Goal: Task Accomplishment & Management: Manage account settings

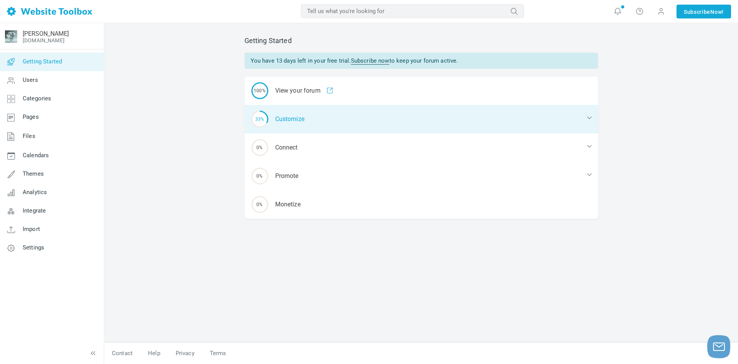
click at [299, 122] on div "33% Customize" at bounding box center [422, 119] width 354 height 28
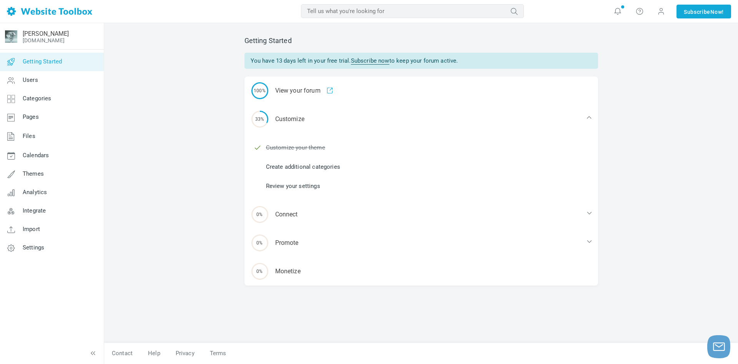
click at [314, 165] on link "Create additional categories" at bounding box center [303, 167] width 74 height 8
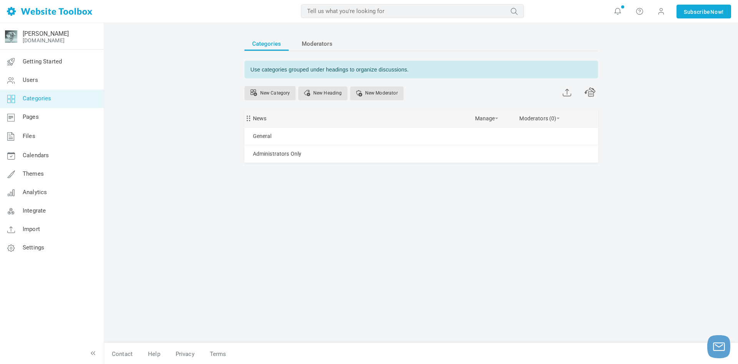
click at [294, 118] on div "News [GEOGRAPHIC_DATA] Edit [GEOGRAPHIC_DATA] View Category Change Permissions …" at bounding box center [422, 118] width 354 height 17
click at [477, 118] on link "Manage" at bounding box center [486, 116] width 23 height 13
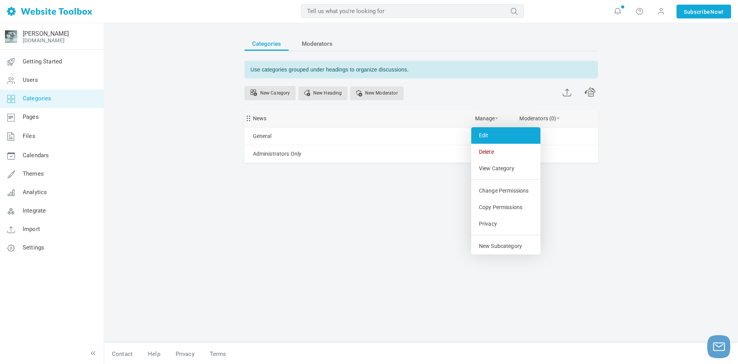
click at [487, 136] on link "Edit" at bounding box center [505, 135] width 69 height 17
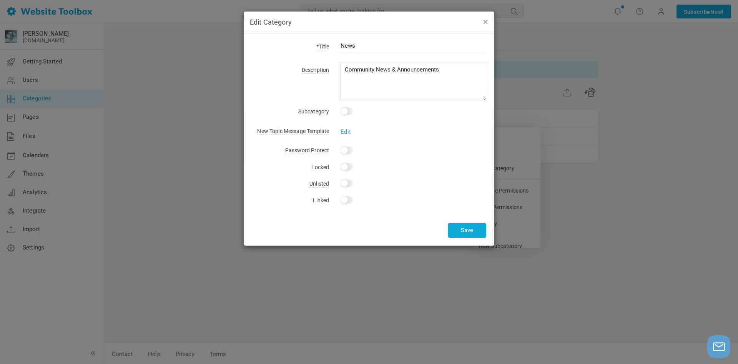
click at [486, 23] on button "button" at bounding box center [485, 21] width 6 height 8
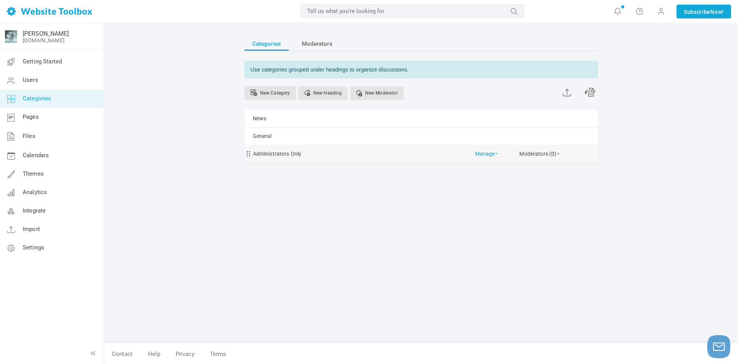
click at [481, 154] on link "Manage" at bounding box center [486, 151] width 23 height 13
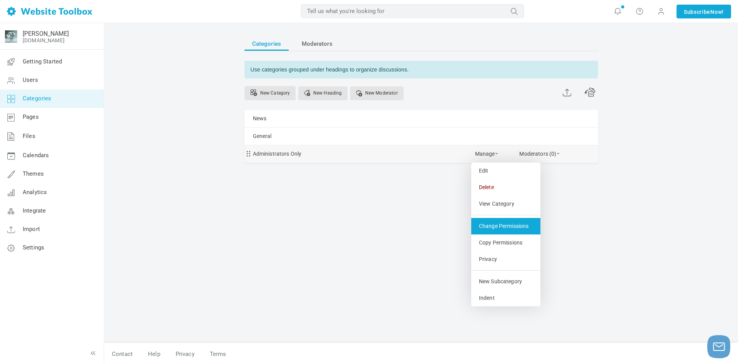
click at [529, 232] on link "Change Permissions" at bounding box center [505, 226] width 69 height 17
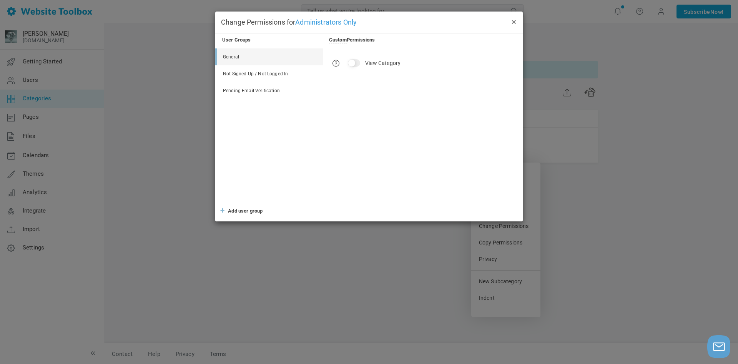
click at [514, 23] on button "×" at bounding box center [514, 21] width 6 height 8
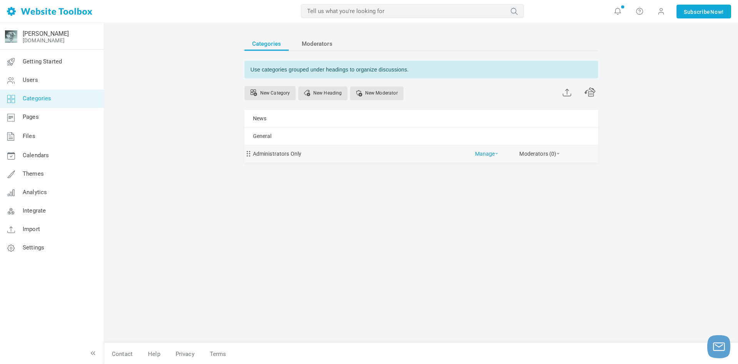
click at [491, 155] on link "Manage" at bounding box center [486, 151] width 23 height 13
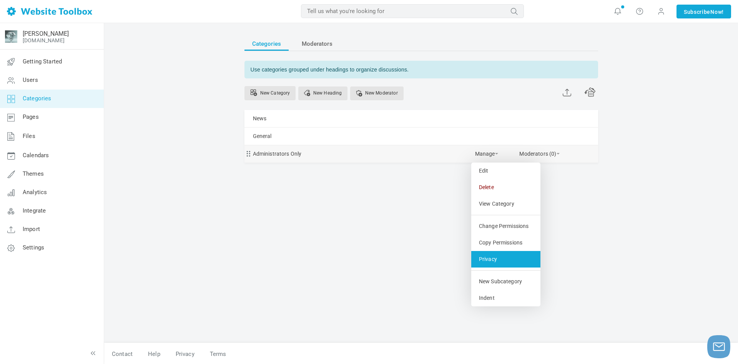
click at [502, 264] on link "Privacy" at bounding box center [505, 259] width 69 height 17
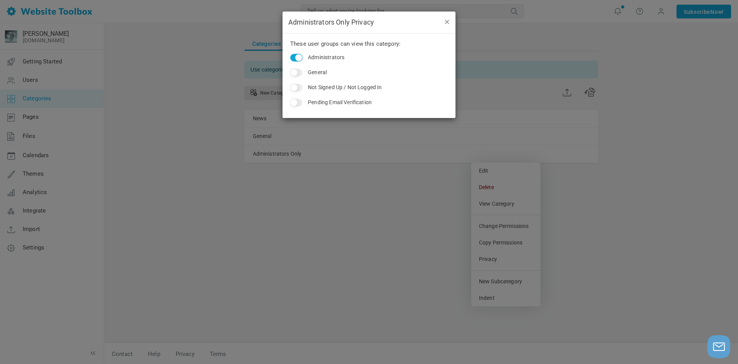
click at [446, 22] on button "button" at bounding box center [447, 21] width 6 height 8
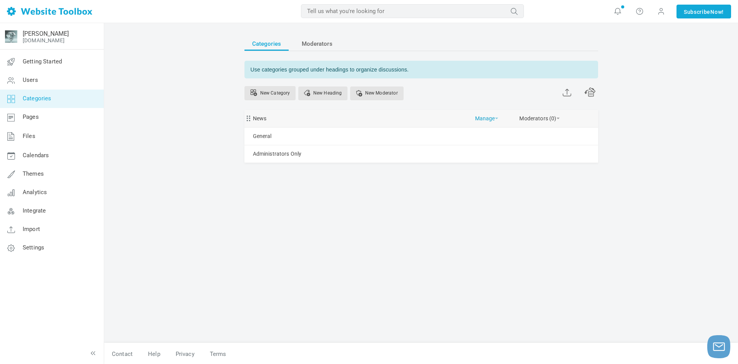
click at [494, 117] on link "Manage" at bounding box center [486, 116] width 23 height 13
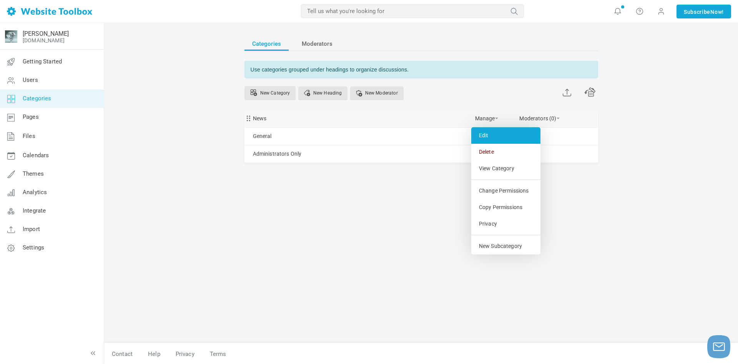
click at [492, 132] on link "Edit" at bounding box center [505, 135] width 69 height 17
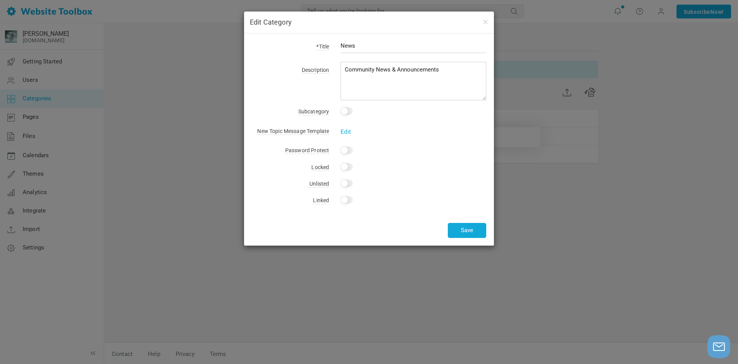
click at [345, 168] on input "Yes" at bounding box center [347, 167] width 12 height 8
checkbox input "true"
click at [464, 230] on button "Save" at bounding box center [467, 230] width 38 height 15
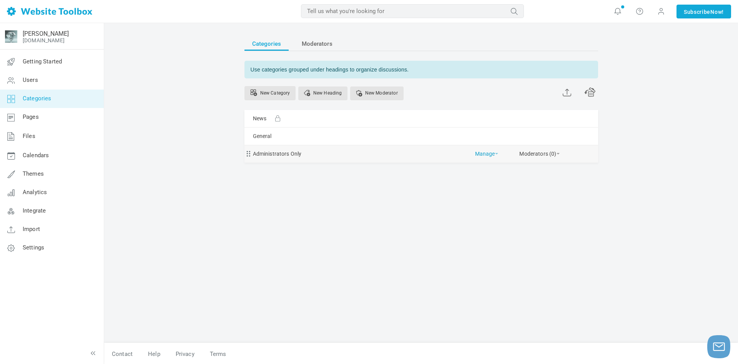
click at [482, 156] on link "Manage" at bounding box center [486, 151] width 23 height 13
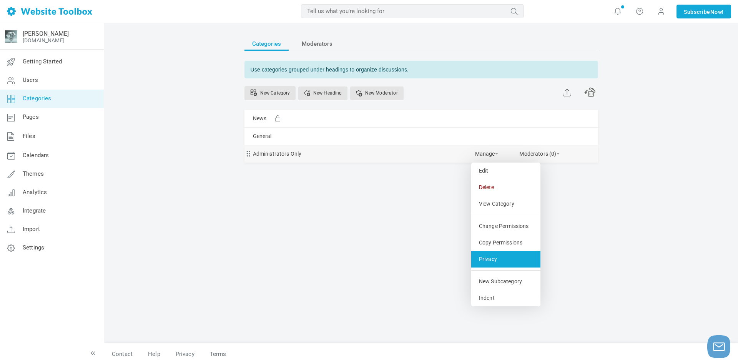
click at [492, 268] on link "Privacy" at bounding box center [505, 259] width 69 height 17
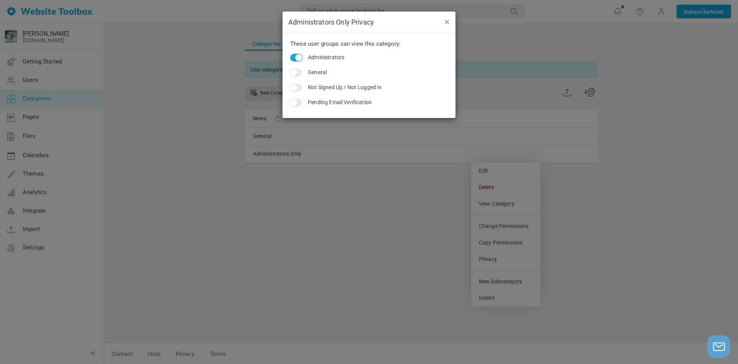
click at [447, 23] on button "button" at bounding box center [447, 21] width 6 height 8
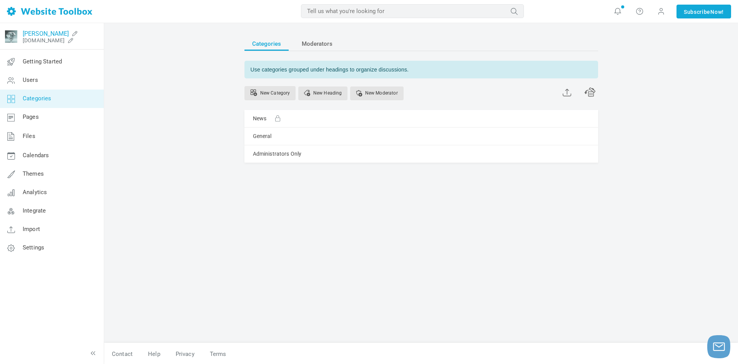
click at [45, 35] on link "[PERSON_NAME]" at bounding box center [46, 33] width 46 height 7
click at [493, 155] on link "Manage" at bounding box center [486, 151] width 23 height 13
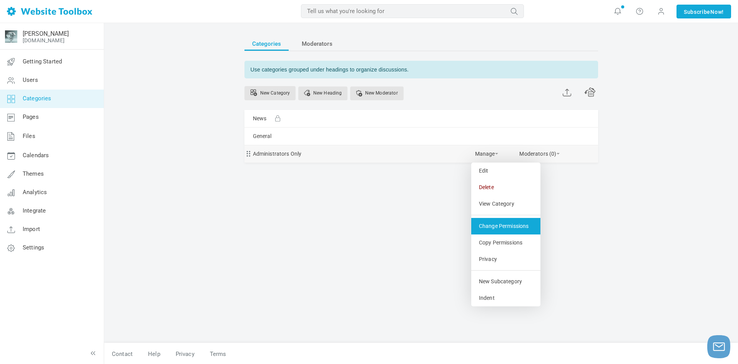
click at [523, 230] on link "Change Permissions" at bounding box center [505, 226] width 69 height 17
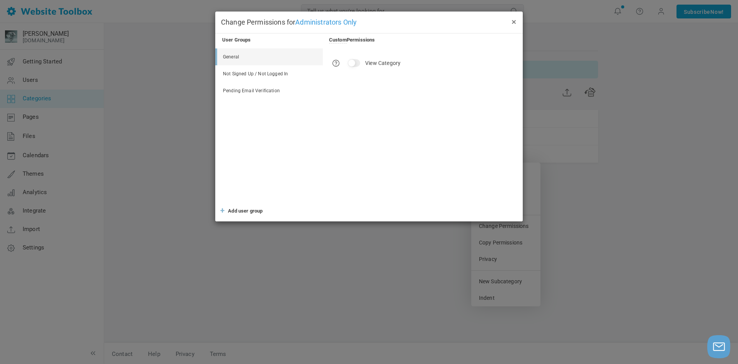
click at [512, 24] on button "×" at bounding box center [514, 21] width 6 height 8
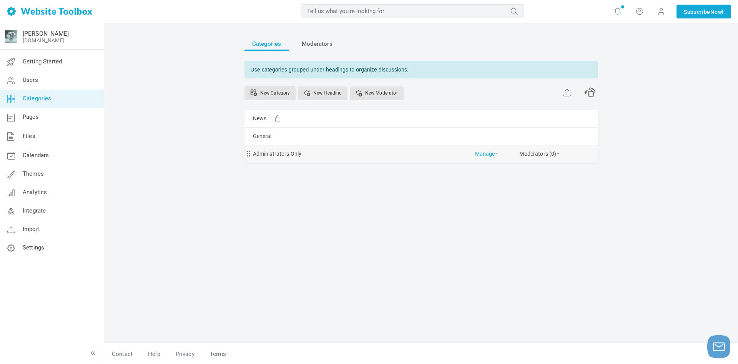
click at [482, 155] on link "Manage" at bounding box center [486, 151] width 23 height 13
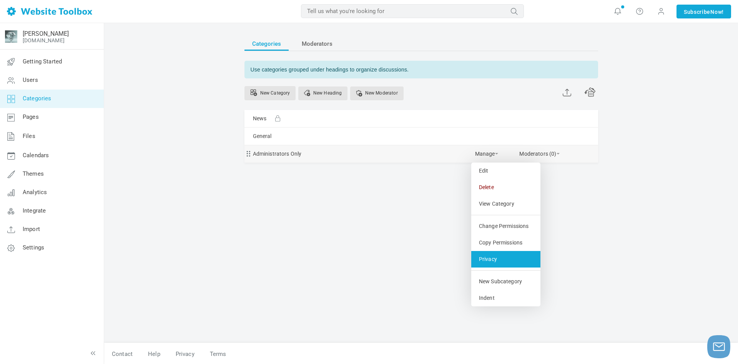
click at [509, 267] on link "Privacy" at bounding box center [505, 259] width 69 height 17
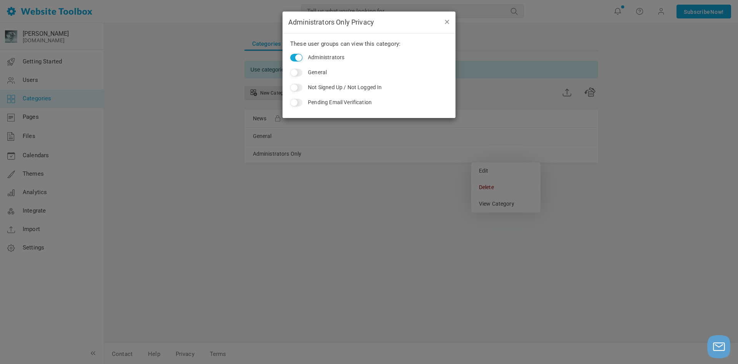
click at [447, 23] on button "button" at bounding box center [447, 21] width 6 height 8
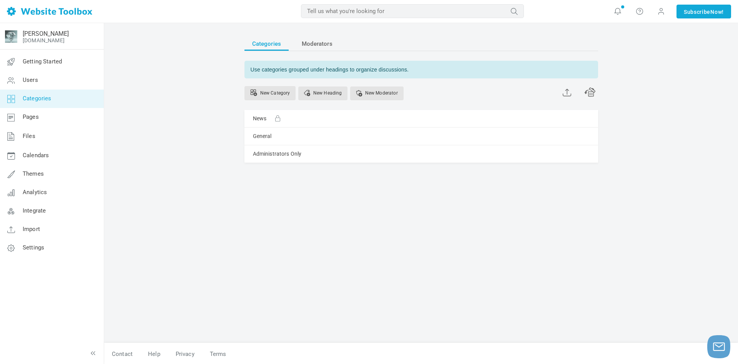
click at [409, 15] on input "text" at bounding box center [412, 11] width 223 height 14
click at [524, 6] on button "submit" at bounding box center [524, 6] width 0 height 0
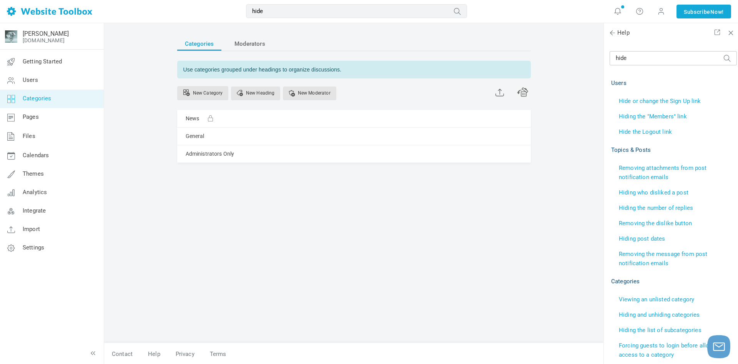
click at [328, 5] on input "hide" at bounding box center [356, 11] width 221 height 14
type input "hide catagory"
click at [467, 6] on button "submit" at bounding box center [467, 6] width 0 height 0
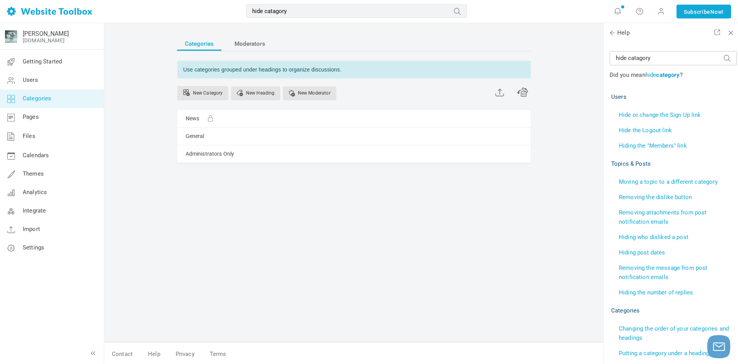
click at [664, 75] on b "category" at bounding box center [667, 75] width 23 height 7
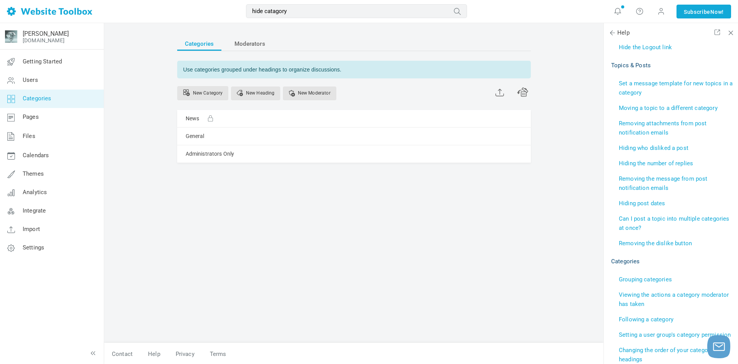
scroll to position [249, 0]
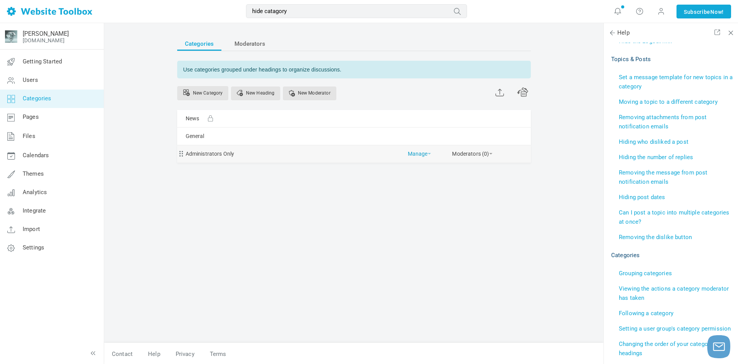
click at [421, 156] on link "Manage" at bounding box center [419, 151] width 23 height 13
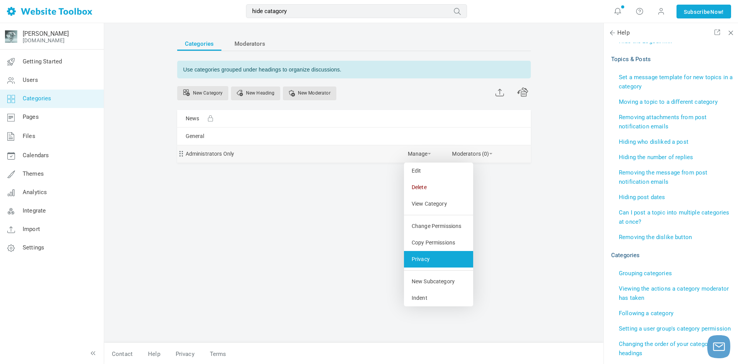
click at [448, 268] on link "Privacy" at bounding box center [438, 259] width 69 height 17
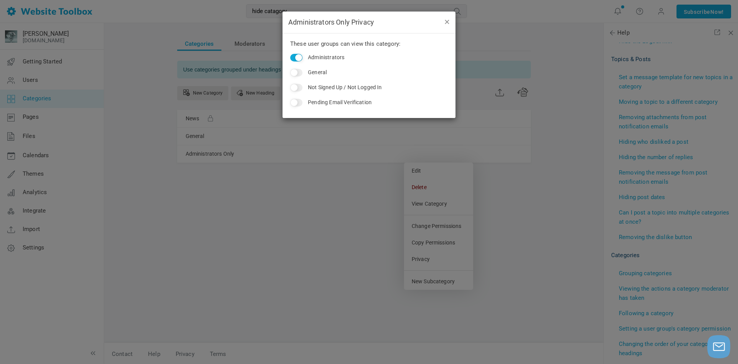
click at [446, 23] on button "button" at bounding box center [447, 21] width 6 height 8
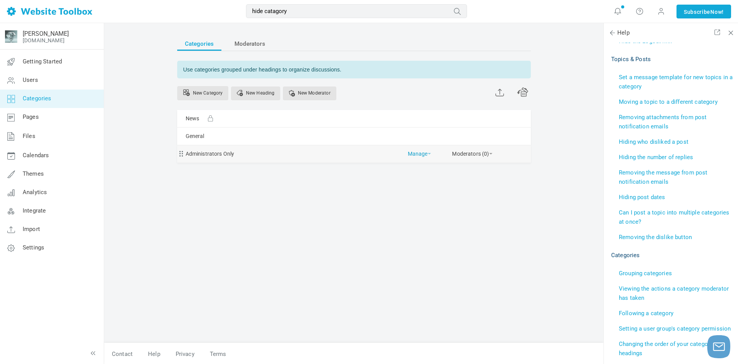
click at [414, 153] on link "Manage" at bounding box center [419, 151] width 23 height 13
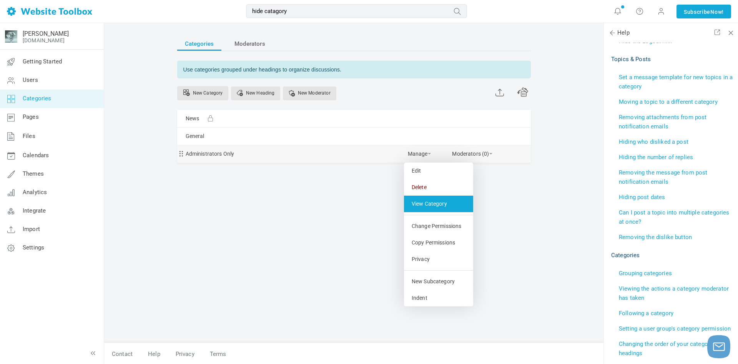
click at [449, 203] on link "View Category" at bounding box center [438, 204] width 69 height 17
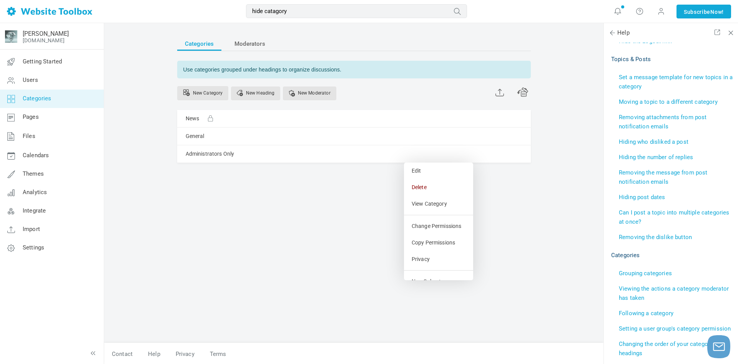
click at [296, 240] on div "Categories Moderators Use categories grouped under headings to organize discuss…" at bounding box center [353, 186] width 365 height 314
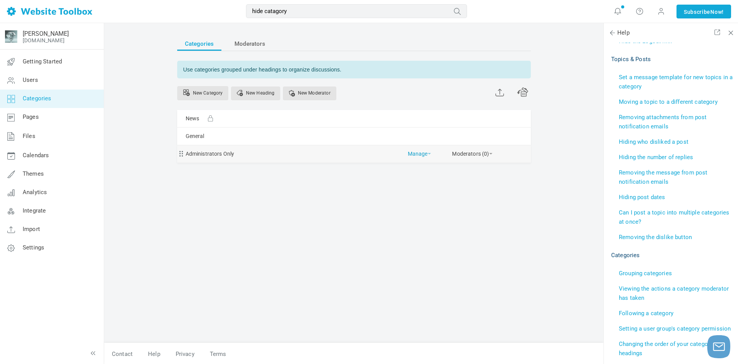
click at [419, 156] on link "Manage" at bounding box center [419, 151] width 23 height 13
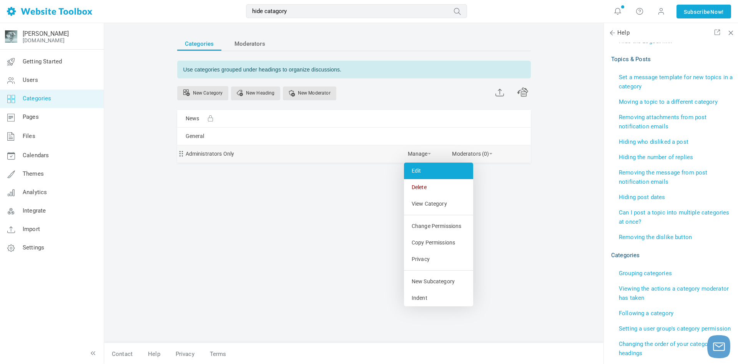
click at [415, 166] on link "Edit" at bounding box center [438, 171] width 69 height 17
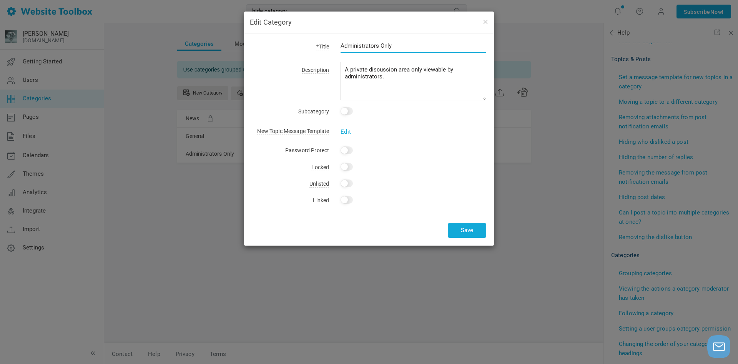
drag, startPoint x: 401, startPoint y: 43, endPoint x: 140, endPoint y: 22, distance: 261.2
click at [341, 38] on input "Administrators Only" at bounding box center [414, 45] width 146 height 15
type input "F"
type input "Founders"
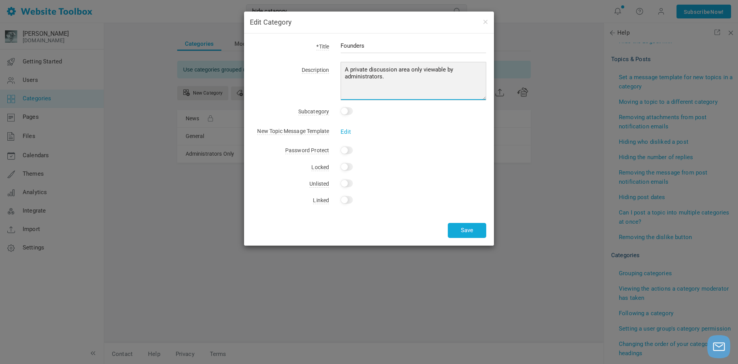
drag, startPoint x: 406, startPoint y: 82, endPoint x: 226, endPoint y: 38, distance: 185.5
click at [341, 62] on textarea "A private discussion area only viewable by administrators." at bounding box center [414, 81] width 146 height 38
type textarea "For us that built the site & keep it."
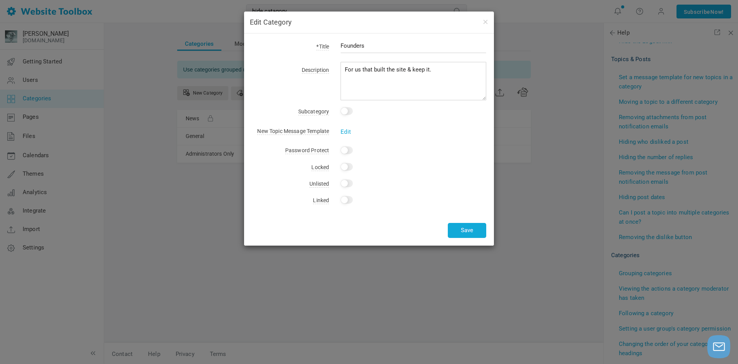
click at [346, 167] on input "Yes" at bounding box center [347, 167] width 12 height 8
checkbox input "true"
click at [343, 185] on input "Yes" at bounding box center [347, 184] width 12 height 8
click at [345, 182] on input "Yes" at bounding box center [347, 184] width 12 height 8
checkbox input "false"
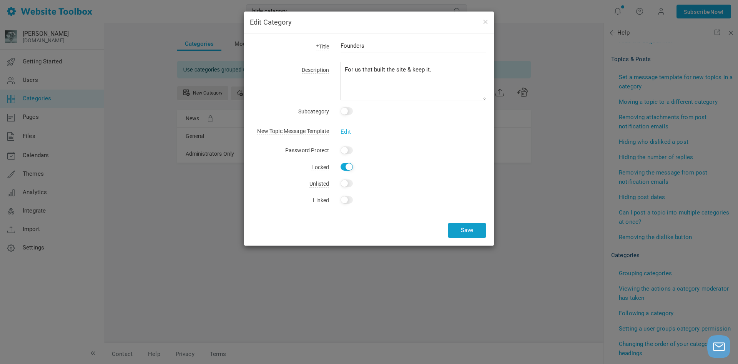
click at [462, 231] on button "Save" at bounding box center [467, 230] width 38 height 15
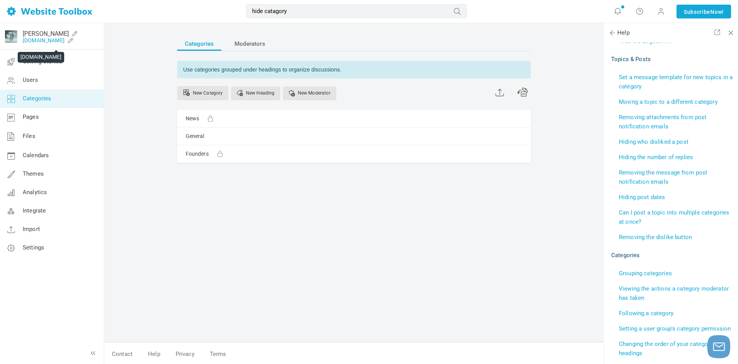
click at [51, 39] on link "[DOMAIN_NAME]" at bounding box center [44, 40] width 42 height 6
click at [53, 35] on link "[PERSON_NAME]" at bounding box center [46, 33] width 46 height 7
